Goal: Transaction & Acquisition: Purchase product/service

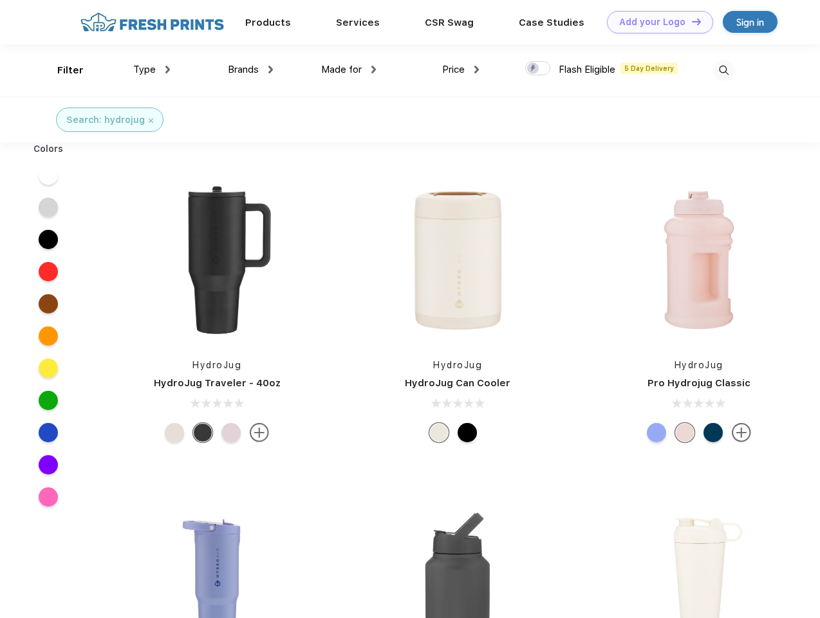
click at [655, 22] on link "Add your Logo Design Tool" at bounding box center [660, 22] width 106 height 23
click at [0, 0] on div "Design Tool" at bounding box center [0, 0] width 0 height 0
click at [691, 21] on link "Add your Logo Design Tool" at bounding box center [660, 22] width 106 height 23
click at [62, 70] on div "Filter" at bounding box center [70, 70] width 26 height 15
click at [152, 70] on span "Type" at bounding box center [144, 70] width 23 height 12
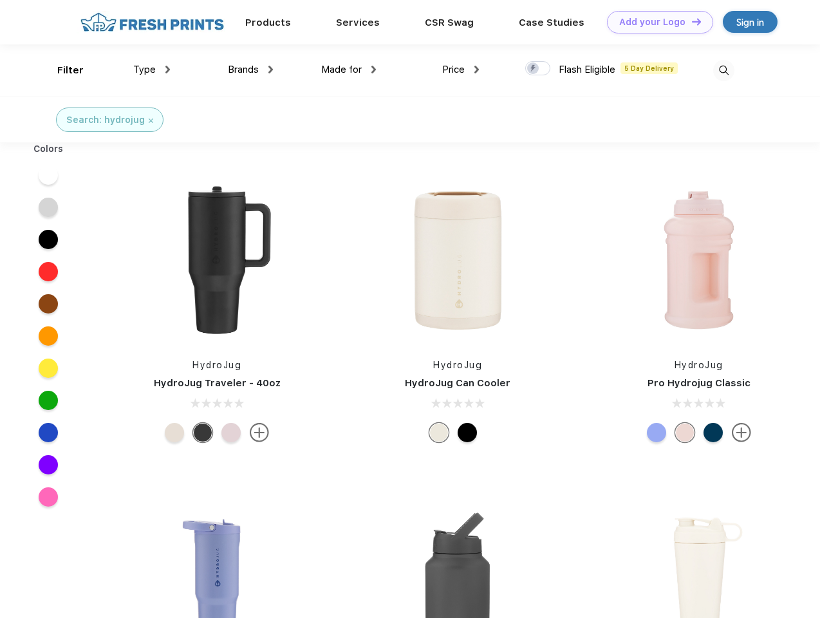
click at [250, 70] on span "Brands" at bounding box center [243, 70] width 31 height 12
click at [349, 70] on span "Made for" at bounding box center [341, 70] width 41 height 12
click at [461, 70] on span "Price" at bounding box center [453, 70] width 23 height 12
click at [538, 69] on div at bounding box center [537, 68] width 25 height 14
click at [534, 69] on input "checkbox" at bounding box center [529, 65] width 8 height 8
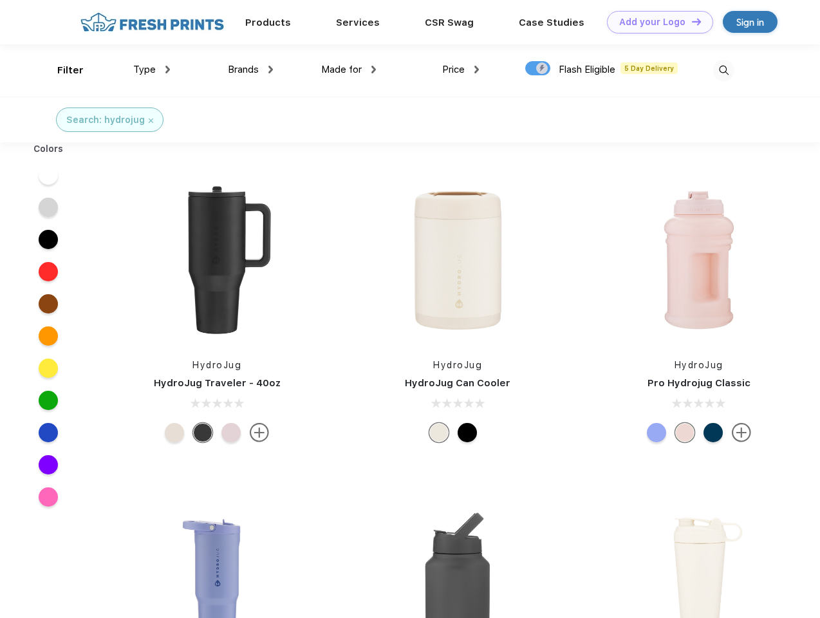
click at [723, 70] on img at bounding box center [723, 70] width 21 height 21
